Goal: Information Seeking & Learning: Learn about a topic

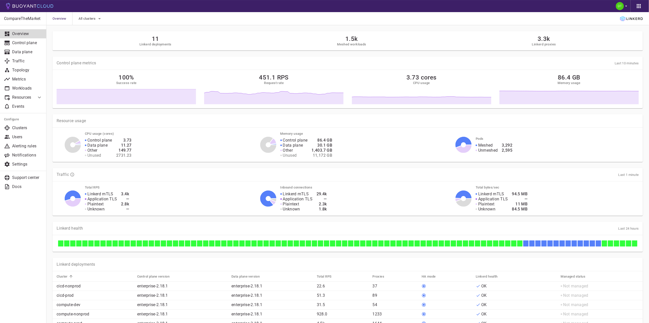
click at [29, 96] on p "Resources" at bounding box center [22, 97] width 20 height 5
click at [26, 42] on p "Control plane" at bounding box center [27, 42] width 30 height 5
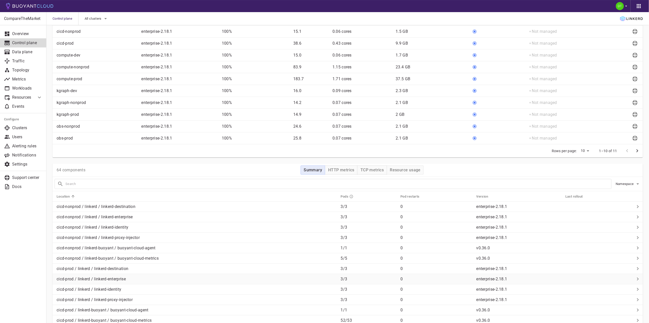
scroll to position [112, 0]
click at [627, 181] on span "Namespace" at bounding box center [625, 183] width 19 height 4
click at [243, 166] on div at bounding box center [326, 161] width 653 height 323
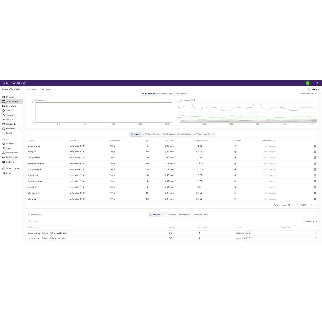
scroll to position [0, 0]
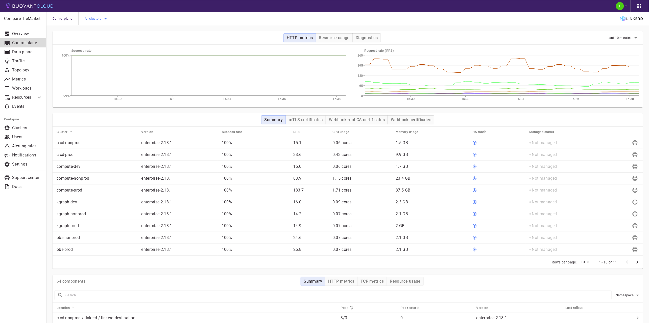
click at [98, 17] on span "All clusters" at bounding box center [94, 19] width 18 height 4
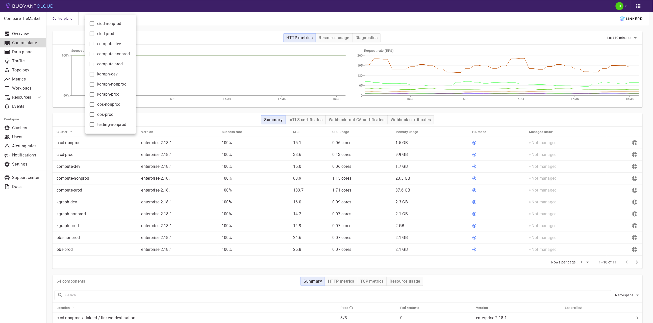
click at [628, 297] on div at bounding box center [326, 161] width 653 height 323
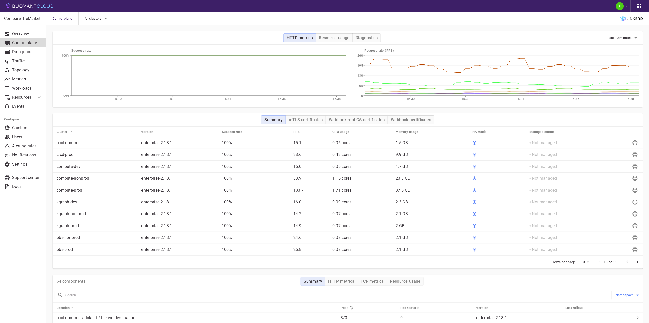
click at [628, 297] on span "Namespace" at bounding box center [625, 296] width 19 height 4
click at [65, 17] on div at bounding box center [326, 161] width 653 height 323
click at [96, 19] on span "All clusters" at bounding box center [94, 19] width 18 height 4
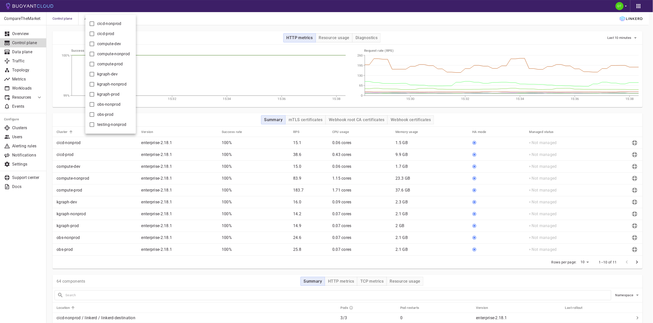
click at [92, 23] on input "cicd-nonprod" at bounding box center [92, 24] width 6 height 6
checkbox input "true"
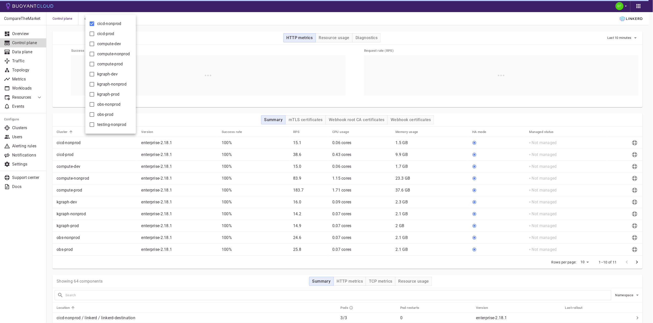
click at [96, 36] on label "cicd-prod" at bounding box center [101, 34] width 28 height 10
click at [95, 36] on input "cicd-prod" at bounding box center [92, 34] width 6 height 6
checkbox input "true"
click at [96, 44] on label "compute-dev" at bounding box center [104, 44] width 34 height 10
click at [95, 44] on input "compute-dev" at bounding box center [92, 44] width 6 height 6
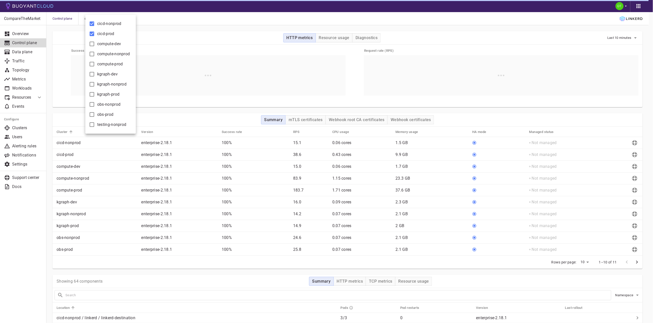
checkbox input "true"
click at [95, 57] on input "compute-nonprod" at bounding box center [92, 54] width 6 height 6
checkbox input "true"
click at [96, 64] on label "compute-prod" at bounding box center [105, 64] width 36 height 10
click at [95, 64] on input "compute-prod" at bounding box center [92, 64] width 6 height 6
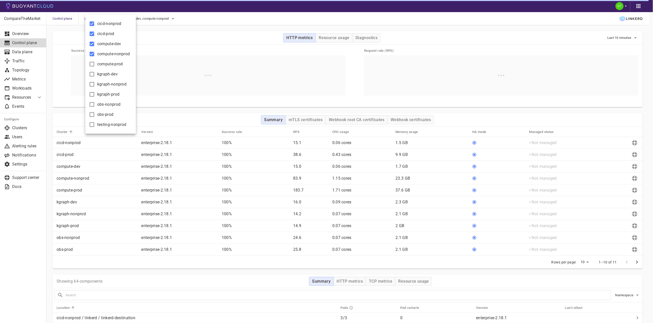
checkbox input "true"
click at [98, 74] on span "kgraph-dev" at bounding box center [107, 74] width 20 height 5
click at [95, 74] on input "kgraph-dev" at bounding box center [92, 74] width 6 height 6
checkbox input "true"
click at [99, 85] on span "kgraph-nonprod" at bounding box center [111, 84] width 29 height 5
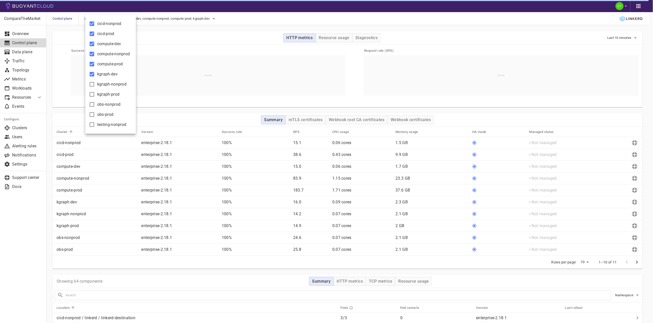
click at [95, 85] on input "kgraph-nonprod" at bounding box center [92, 84] width 6 height 6
checkbox input "true"
click at [100, 92] on span "kgraph-prod" at bounding box center [108, 94] width 22 height 5
click at [95, 92] on input "kgraph-prod" at bounding box center [92, 94] width 6 height 6
checkbox input "true"
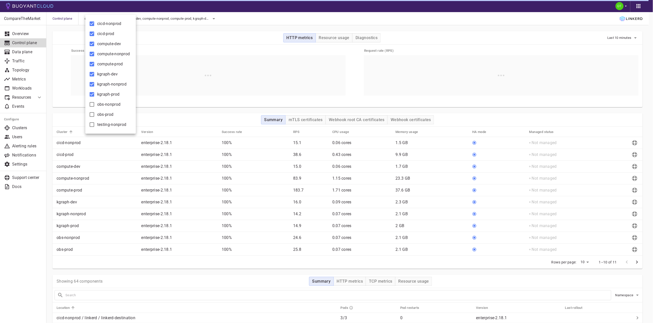
click at [100, 103] on span "obs-nonprod" at bounding box center [108, 104] width 23 height 5
click at [95, 103] on input "obs-nonprod" at bounding box center [92, 105] width 6 height 6
checkbox input "true"
click at [99, 113] on span "obs-prod" at bounding box center [105, 114] width 16 height 5
click at [95, 113] on input "obs-prod" at bounding box center [92, 115] width 6 height 6
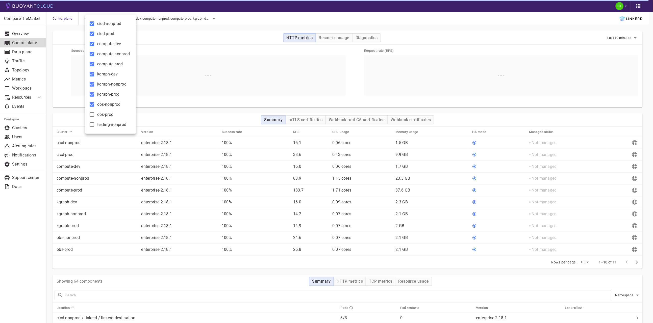
checkbox input "true"
click at [97, 124] on span "testing-nonprod" at bounding box center [111, 124] width 29 height 5
click at [95, 124] on input "testing-nonprod" at bounding box center [92, 125] width 6 height 6
checkbox input "true"
click at [193, 117] on div at bounding box center [326, 161] width 653 height 323
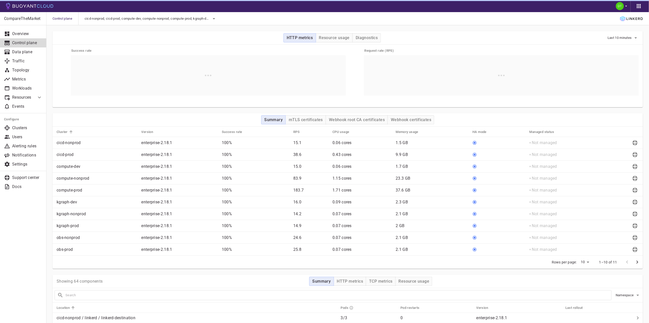
click at [625, 295] on span "Namespace" at bounding box center [625, 296] width 19 height 4
click at [624, 289] on div at bounding box center [326, 161] width 653 height 323
click at [622, 278] on div "Showing 64 components Summary HTTP metrics TCP metrics Resource usage" at bounding box center [348, 281] width 591 height 13
click at [24, 49] on link "Data plane" at bounding box center [23, 52] width 46 height 9
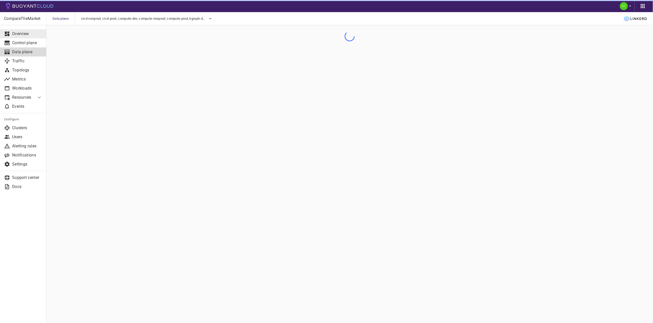
click at [21, 30] on link "Overview" at bounding box center [23, 33] width 46 height 9
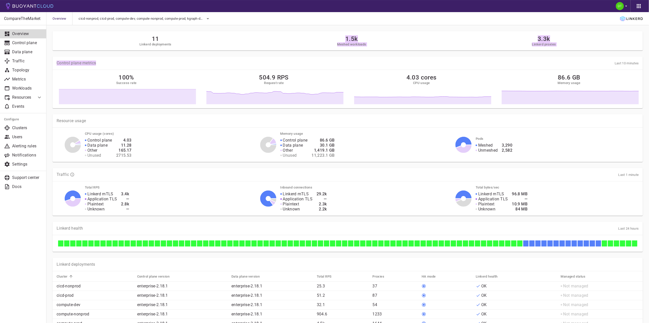
drag, startPoint x: 326, startPoint y: 35, endPoint x: 403, endPoint y: 51, distance: 78.3
click at [403, 51] on div "11 Linkerd deployments 1.5k Meshed workloads 3.3k Linkerd proxies Control plane…" at bounding box center [344, 252] width 597 height 455
click at [403, 51] on div "Control plane metrics Last 10 minutes 100% Success rate 504.9 RPS Request rate …" at bounding box center [344, 80] width 597 height 58
click at [22, 49] on link "Data plane" at bounding box center [23, 52] width 46 height 9
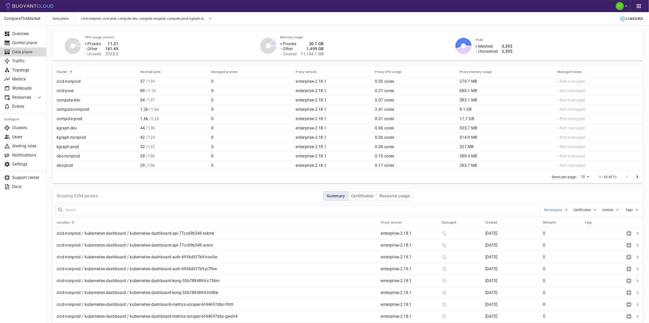
click at [556, 210] on span "Namespace" at bounding box center [554, 210] width 19 height 4
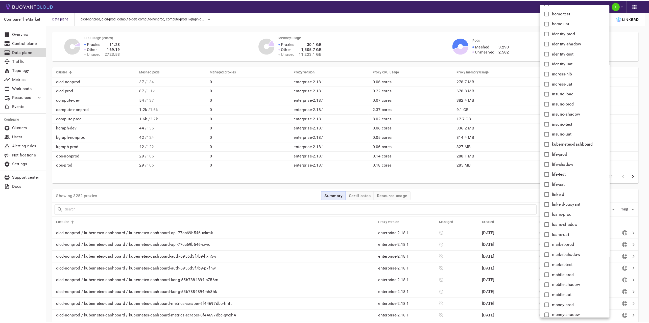
scroll to position [589, 0]
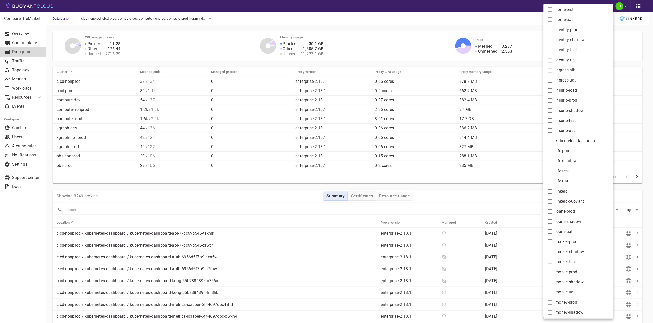
click at [11, 34] on div at bounding box center [326, 161] width 653 height 323
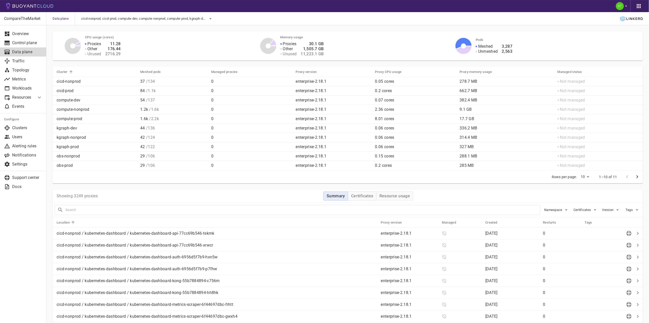
click at [22, 40] on div "account-prod account-shadow account-test account-uat ack-system bike-prod bike-…" at bounding box center [324, 161] width 649 height 323
click at [25, 44] on p "Control plane" at bounding box center [27, 42] width 30 height 5
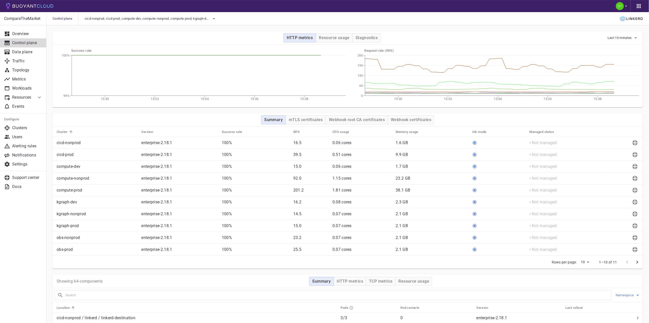
click at [624, 294] on span "Namespace" at bounding box center [625, 296] width 19 height 4
click at [617, 282] on div at bounding box center [326, 161] width 653 height 323
click at [14, 37] on link "Overview" at bounding box center [23, 33] width 46 height 9
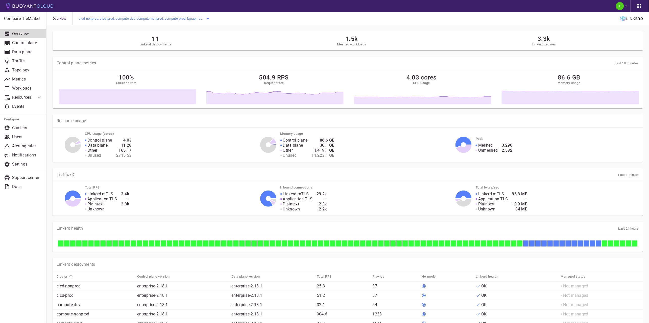
click at [157, 20] on span "cicd-nonprod, cicd-prod, compute-dev, compute-nonprod, compute-prod, kgraph-dev…" at bounding box center [142, 19] width 126 height 4
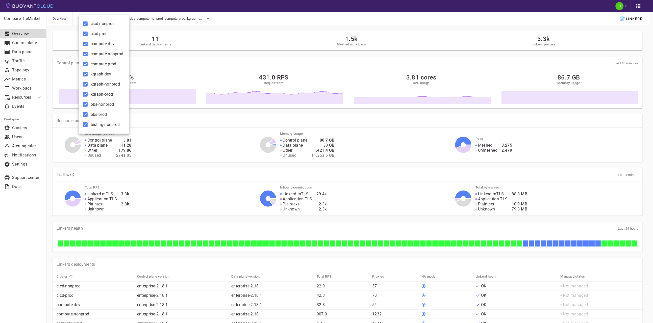
click at [273, 18] on div at bounding box center [326, 161] width 653 height 323
